Goal: Task Accomplishment & Management: Use online tool/utility

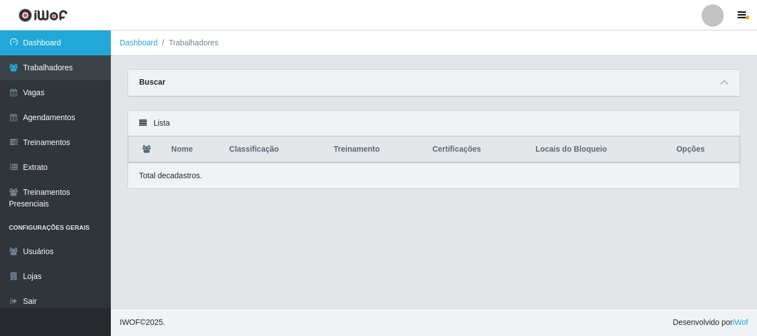
click at [42, 45] on link "Dashboard" at bounding box center [55, 42] width 111 height 25
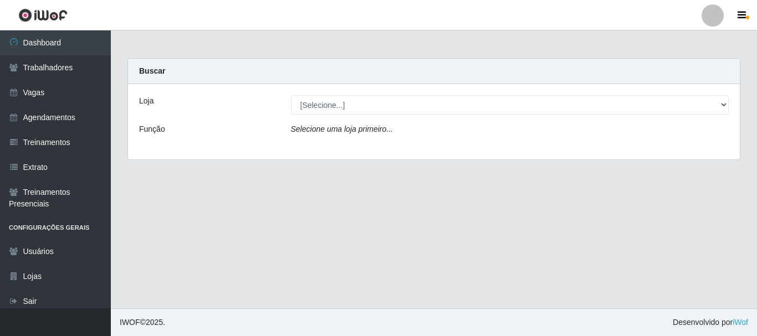
click at [364, 115] on div "Loja [Selecione...] Supermercado Queiroz - Caicó Função Selecione uma loja prim…" at bounding box center [434, 121] width 612 height 75
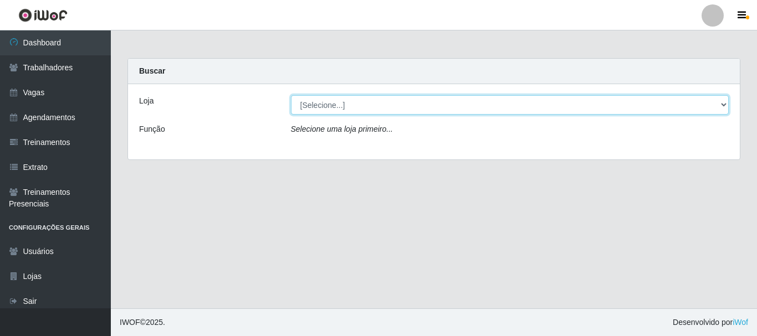
click at [370, 105] on select "[Selecione...] Supermercado Queiroz - Caicó" at bounding box center [510, 104] width 438 height 19
select select "512"
click at [291, 95] on select "[Selecione...] Supermercado Queiroz - Caicó" at bounding box center [510, 104] width 438 height 19
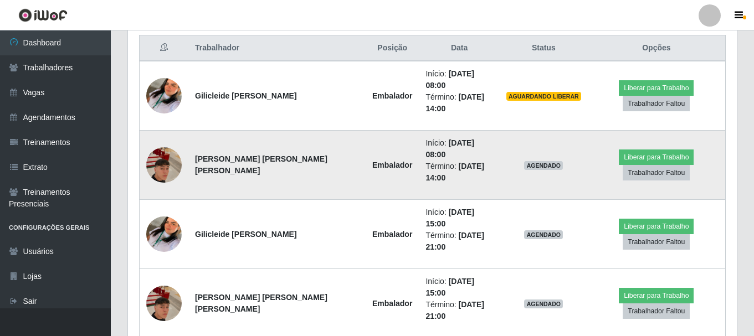
scroll to position [433, 0]
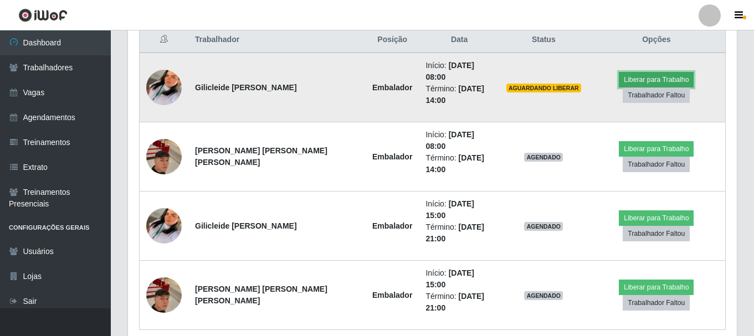
click at [619, 72] on button "Liberar para Trabalho" at bounding box center [656, 80] width 75 height 16
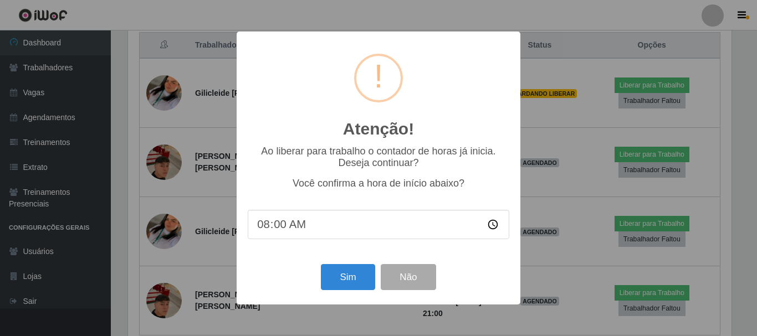
scroll to position [230, 603]
click at [378, 279] on div "Sim Não" at bounding box center [378, 277] width 261 height 32
click at [361, 278] on button "Sim" at bounding box center [348, 277] width 54 height 26
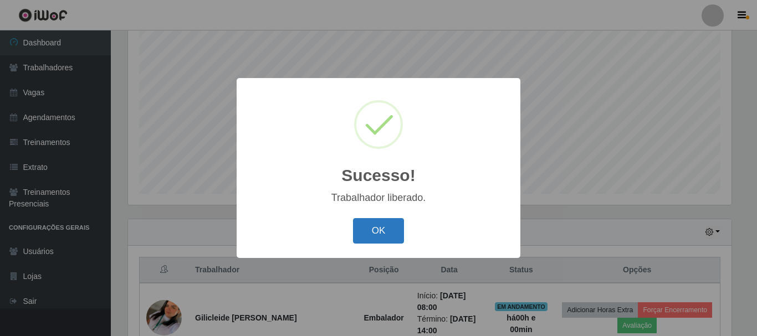
click at [373, 232] on button "OK" at bounding box center [379, 231] width 52 height 26
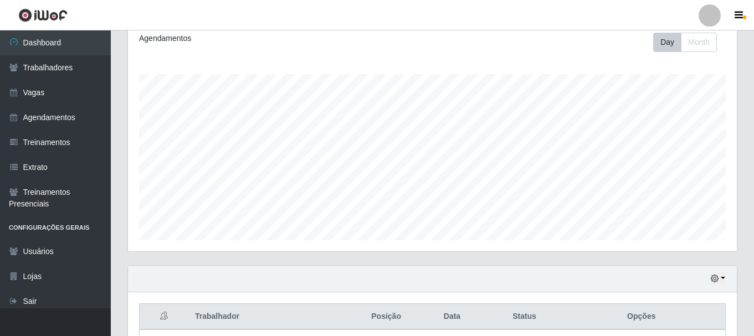
scroll to position [0, 0]
